Goal: Task Accomplishment & Management: Complete application form

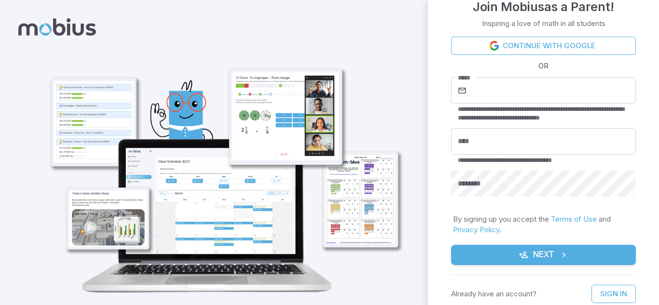
click at [532, 264] on button "Next" at bounding box center [543, 255] width 185 height 20
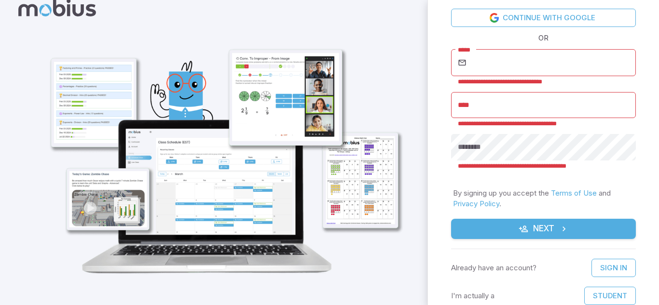
scroll to position [29, 0]
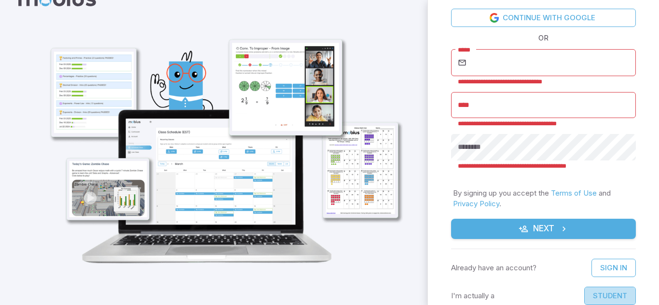
click at [612, 298] on button "Student" at bounding box center [610, 296] width 52 height 18
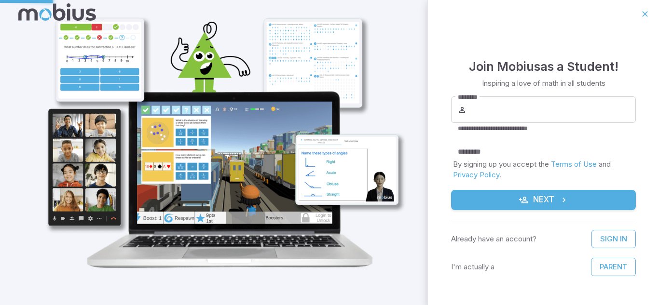
scroll to position [12, 0]
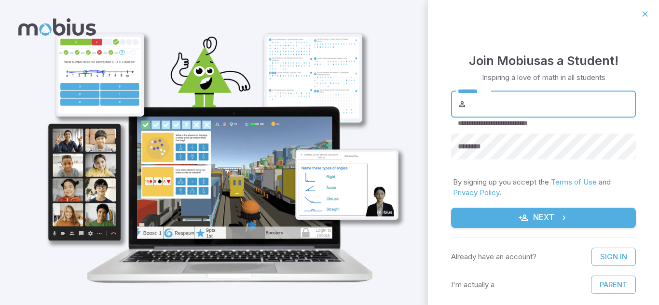
click at [503, 113] on input "********" at bounding box center [551, 104] width 167 height 27
type input "*********"
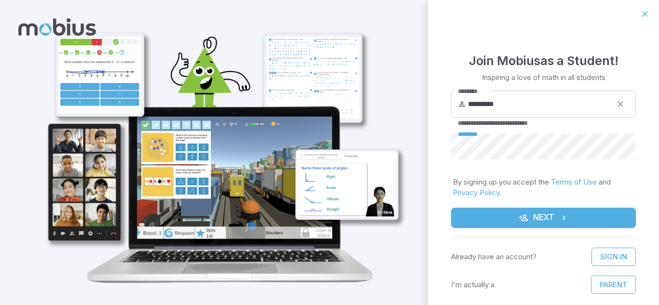
click at [451, 208] on button "Next" at bounding box center [543, 218] width 185 height 20
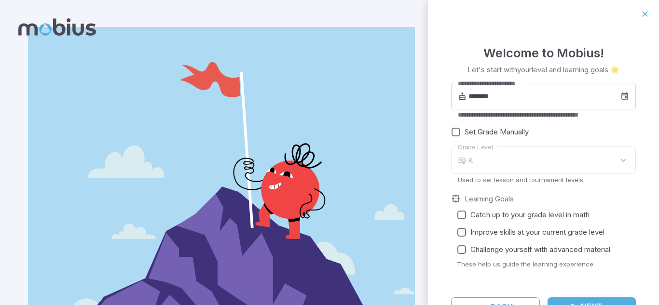
type input "*"
click at [335, 244] on img at bounding box center [221, 183] width 387 height 312
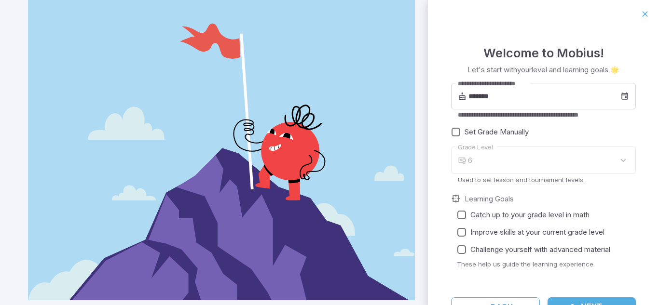
click at [367, 218] on img at bounding box center [221, 144] width 387 height 312
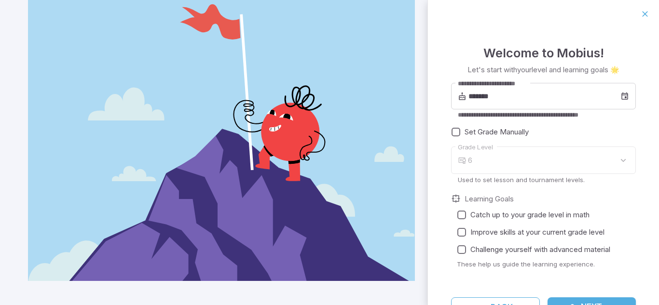
scroll to position [64, 0]
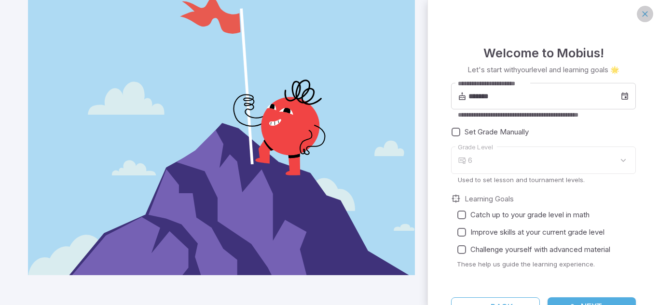
click at [650, 11] on button "button" at bounding box center [645, 14] width 16 height 16
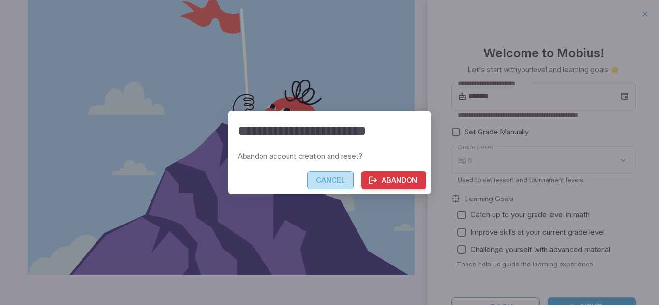
click at [329, 187] on button "Cancel" at bounding box center [330, 180] width 46 height 18
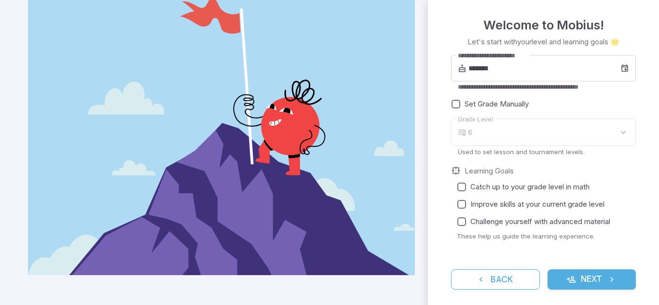
click at [326, 111] on img at bounding box center [221, 119] width 387 height 312
click at [588, 286] on button "Next" at bounding box center [591, 280] width 89 height 20
click at [593, 287] on button "Next" at bounding box center [591, 280] width 89 height 20
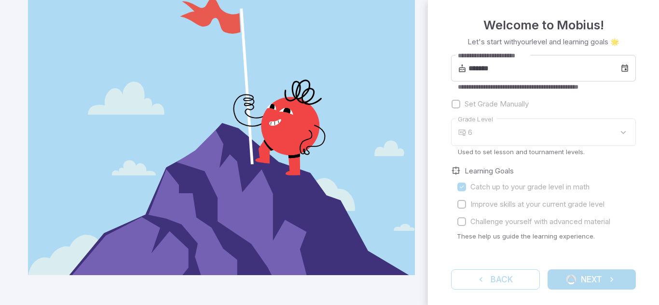
click at [595, 282] on div "Back Next" at bounding box center [543, 280] width 185 height 20
click at [463, 210] on label "Improve skills at your current grade level" at bounding box center [540, 204] width 175 height 17
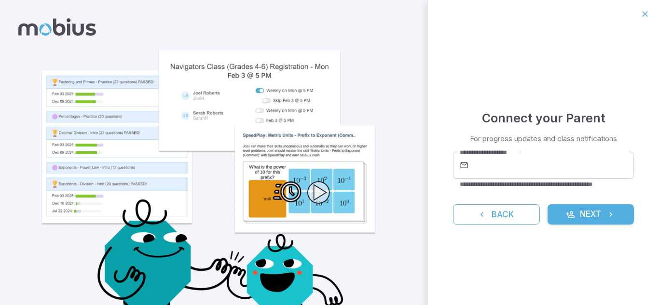
scroll to position [0, 0]
